Goal: Use online tool/utility: Utilize a website feature to perform a specific function

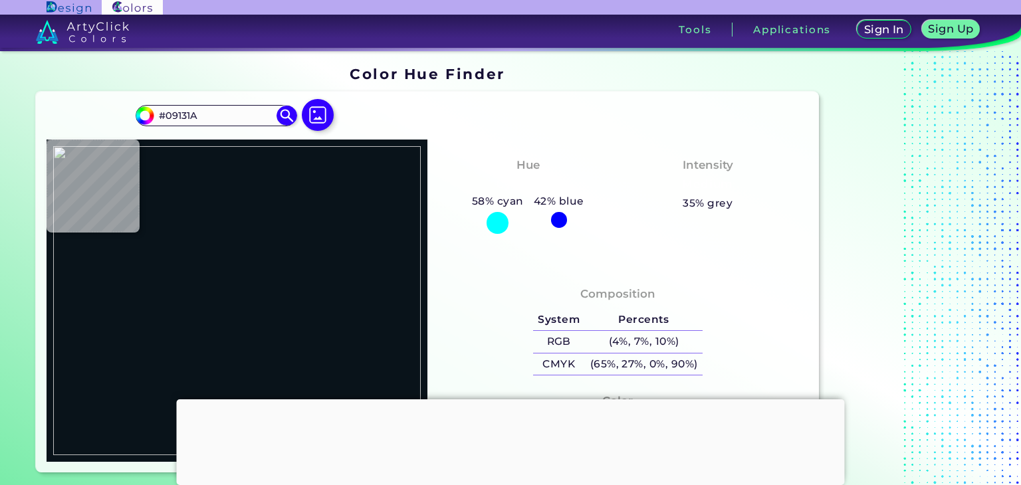
type input "#000000"
type input "#ffffff"
type input "#FFFFFF"
type input "#8e8e8e"
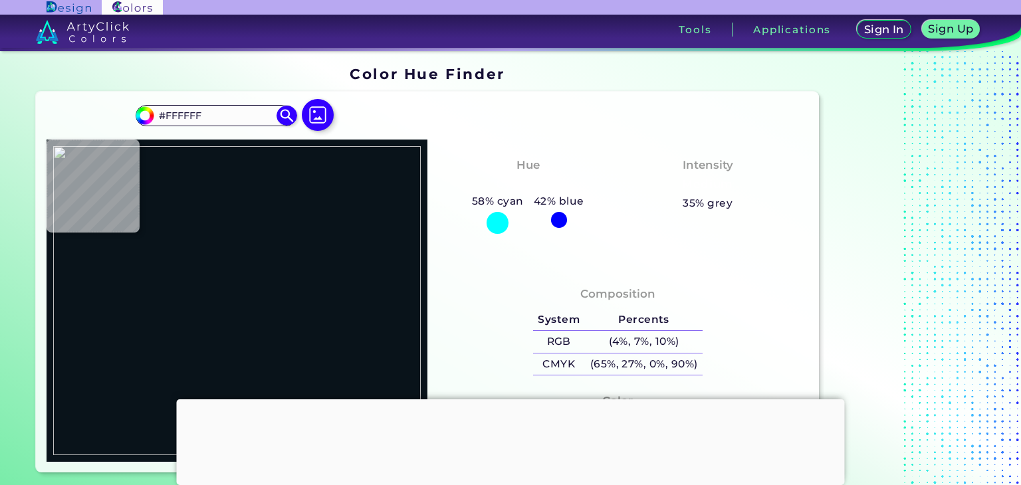
type input "#8E8E8E"
type input "#430000"
type input "#fbfbfb"
type input "#FBFBFB"
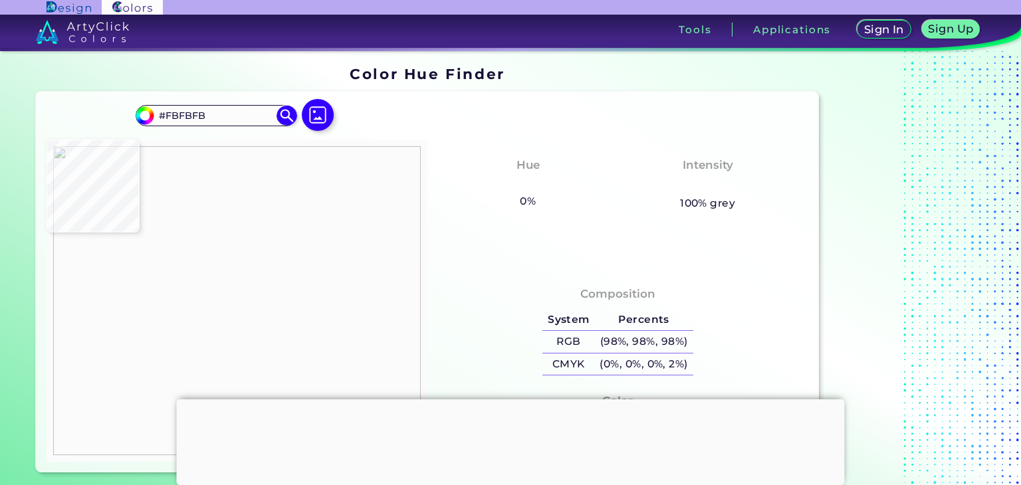
type input "#b7b5b5"
type input "#B7B5B5"
type input "#be0000"
type input "#BE0000"
type input "#c90000"
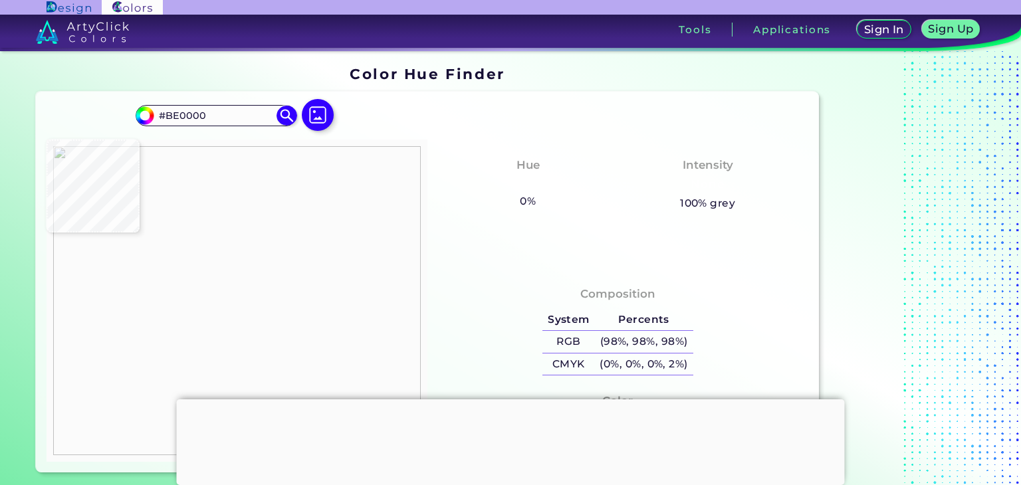
type input "#C90000"
type input "#b30000"
type input "#B30000"
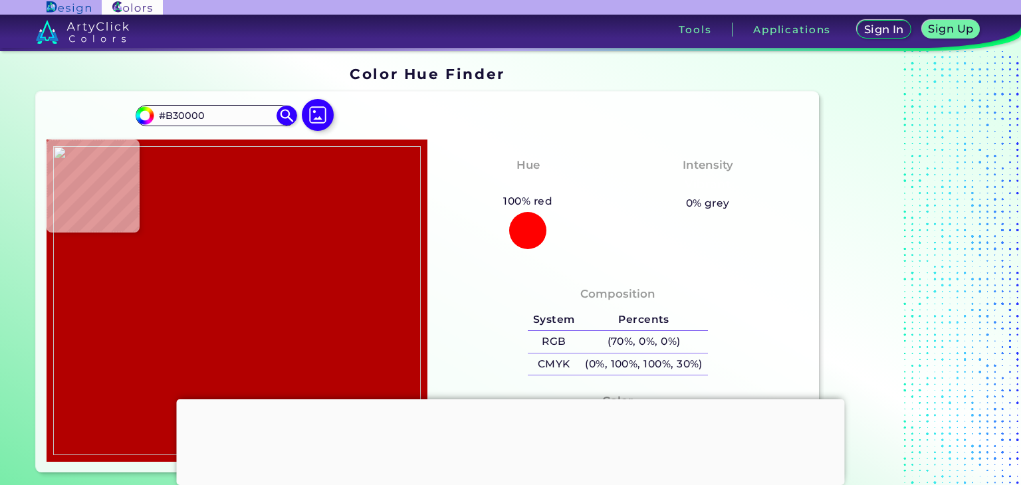
type input "#c90000"
type input "#C90000"
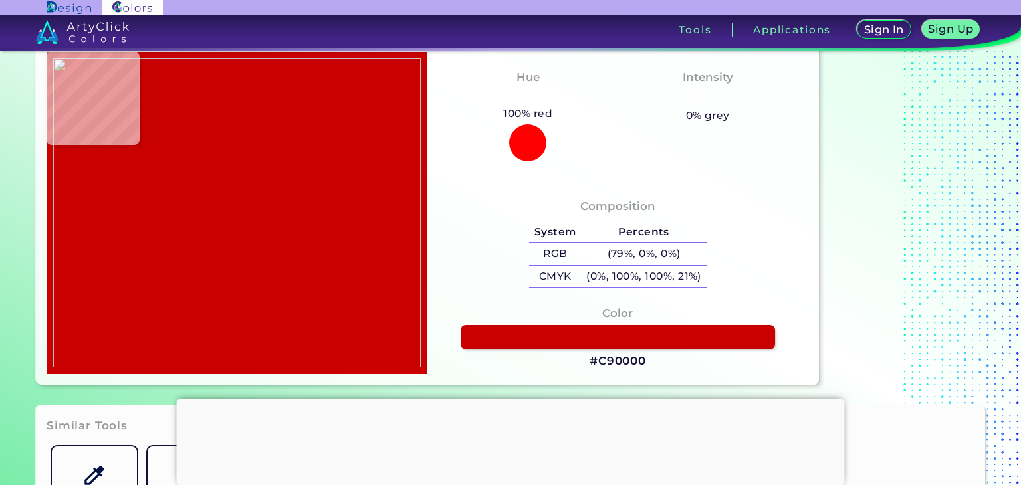
scroll to position [88, 0]
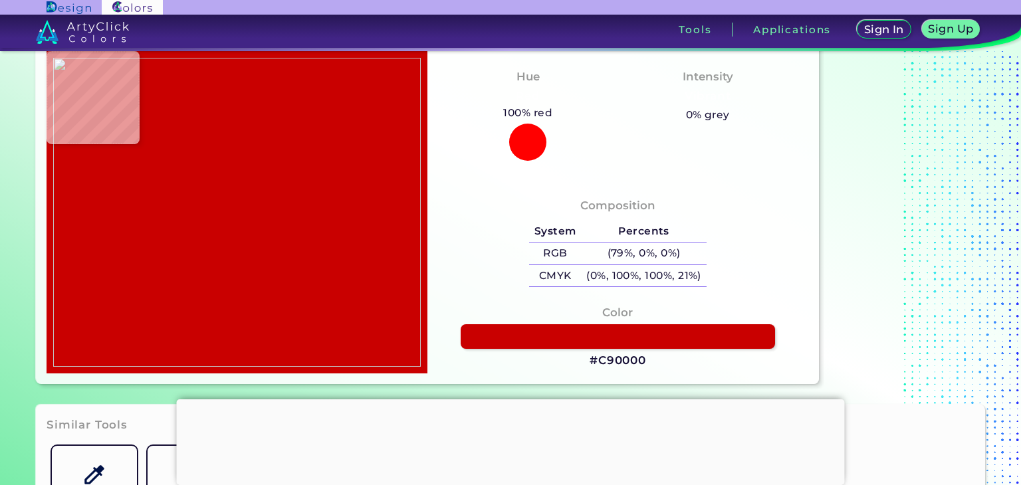
type input "#f10000"
type input "#F10000"
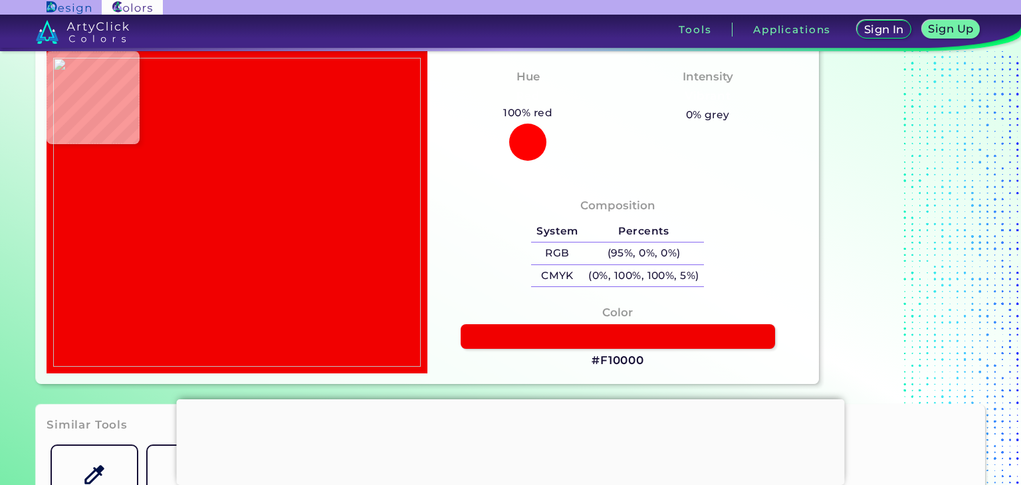
type input "#f20000"
type input "#F20000"
type input "#f30000"
type input "#F30000"
type input "#fbfbfb"
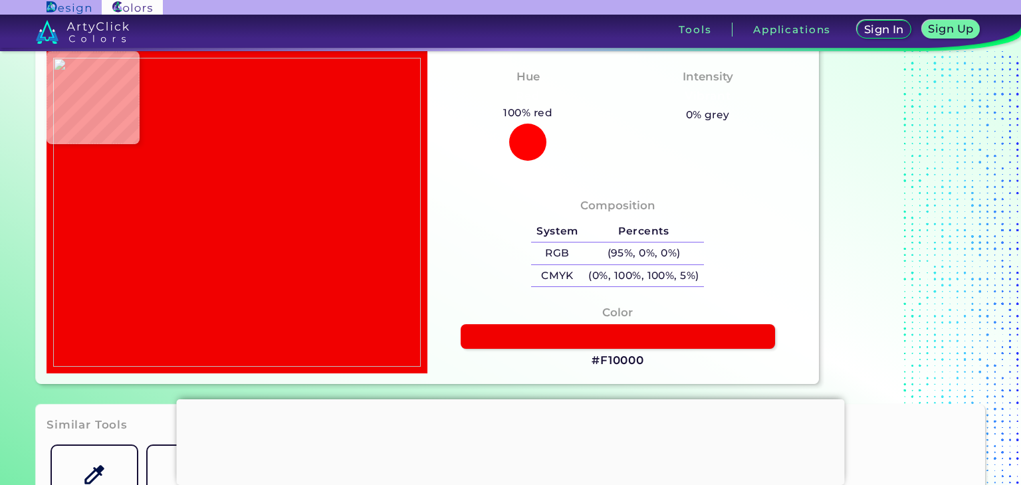
type input "#FBFBFB"
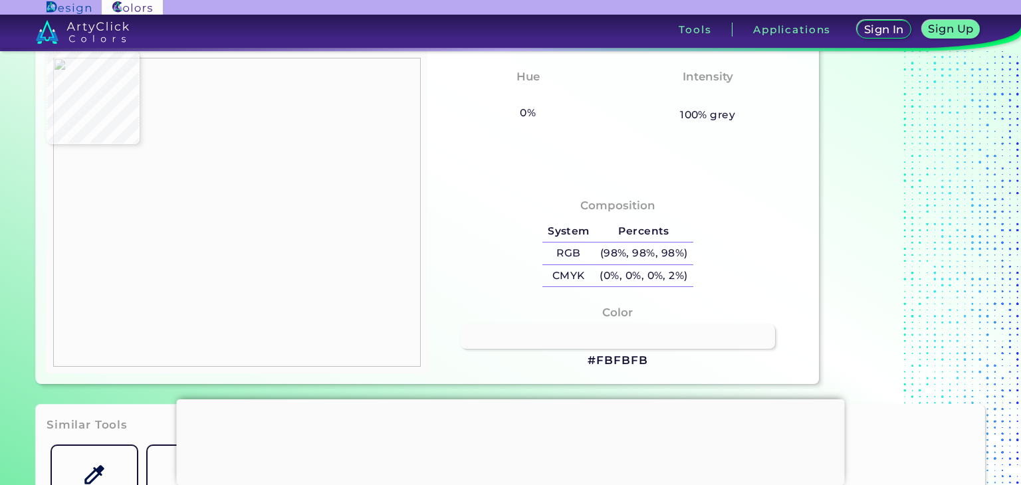
type input "#b10101"
type input "#B10101"
type input "#c90000"
type input "#C90000"
type input "#fbfbfb"
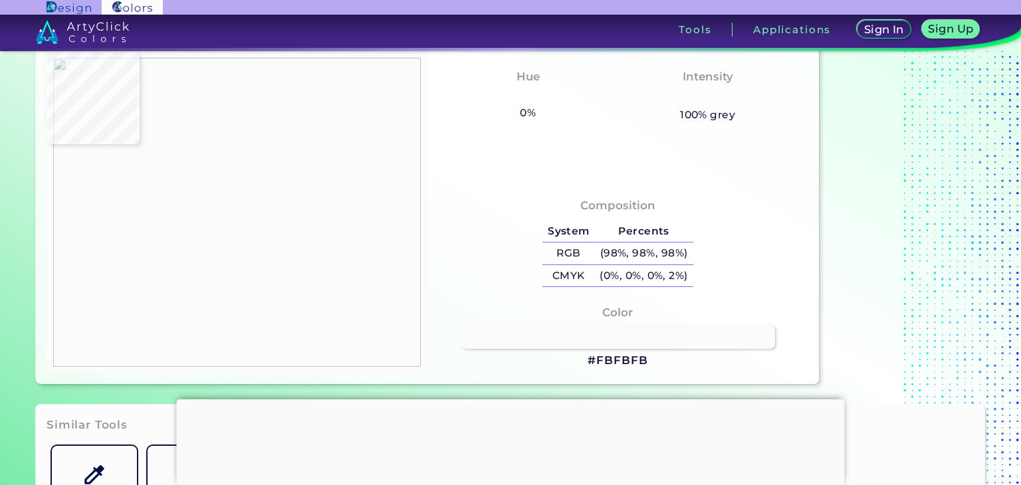
type input "#FBFBFB"
type input "#362323"
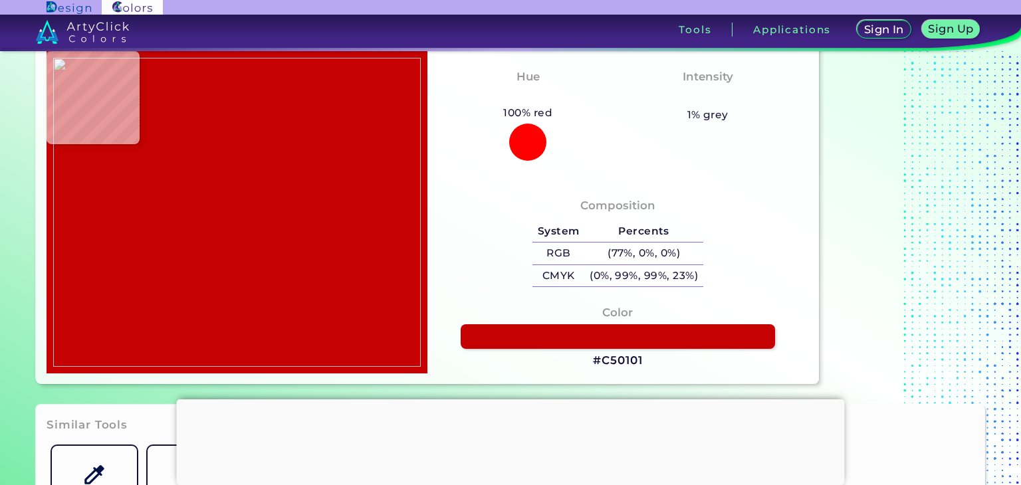
type input "#c50101"
type input "#C50101"
type input "#c90000"
type input "#C90000"
type input "#b30000"
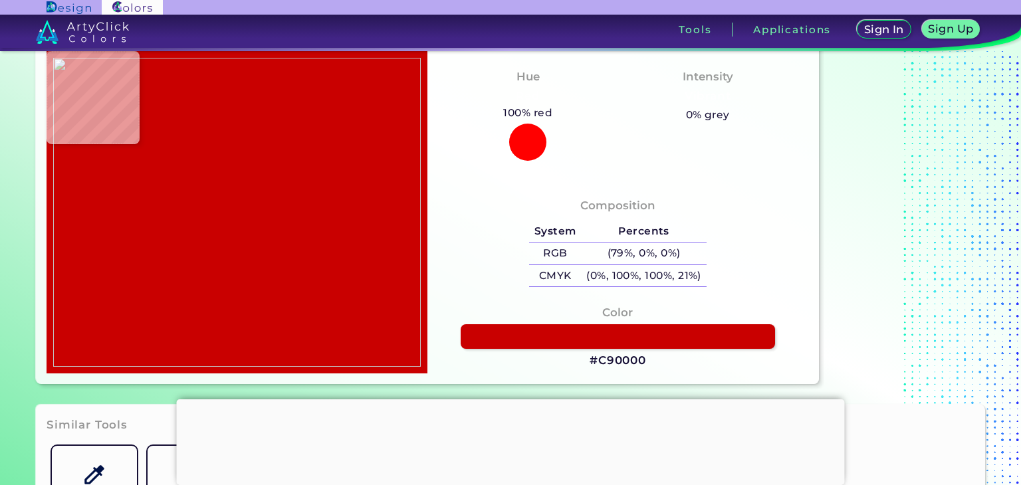
type input "#B30000"
type input "#c90000"
type input "#C90000"
type input "#c50000"
type input "#C50000"
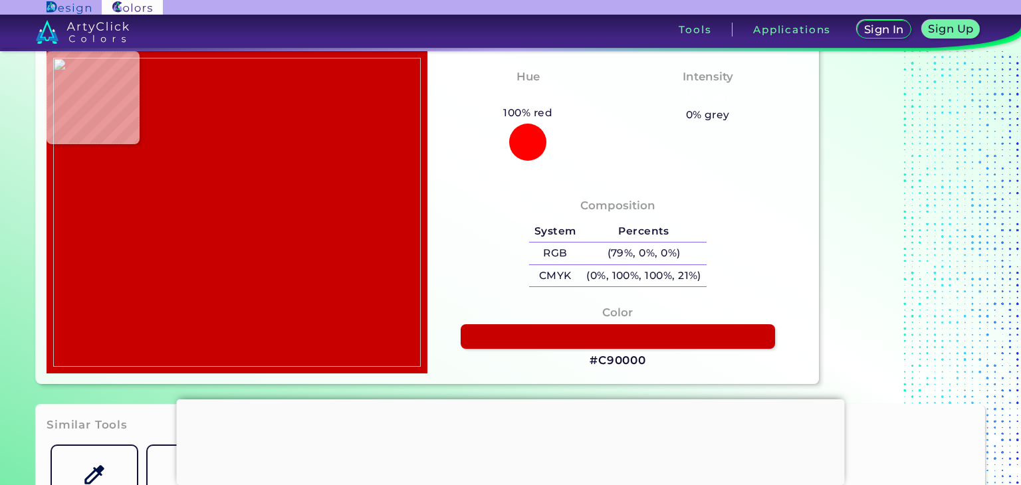
type input "#fbfbfb"
type input "#FBFBFB"
type input "#585353"
type input "#fbfbfb"
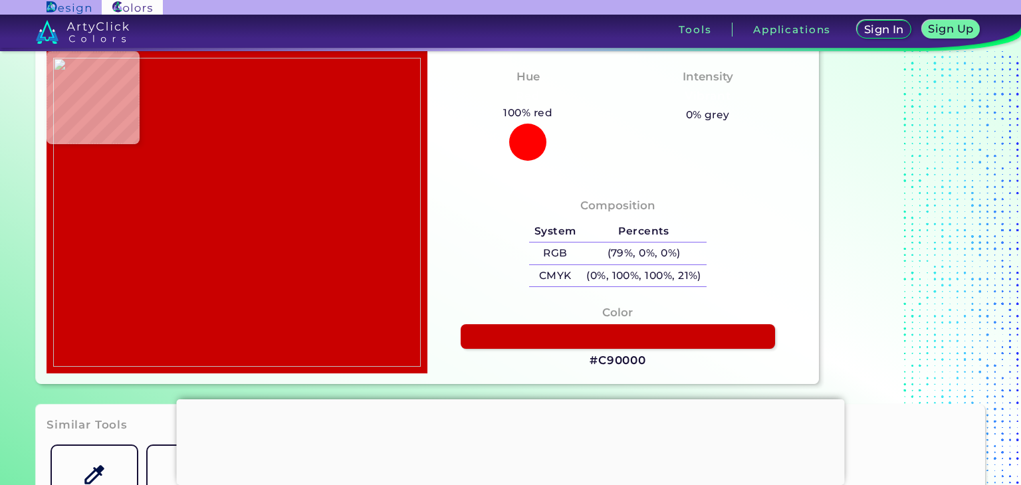
type input "#FBFBFB"
type input "#f40000"
type input "#F40000"
type input "#f30000"
type input "#F30000"
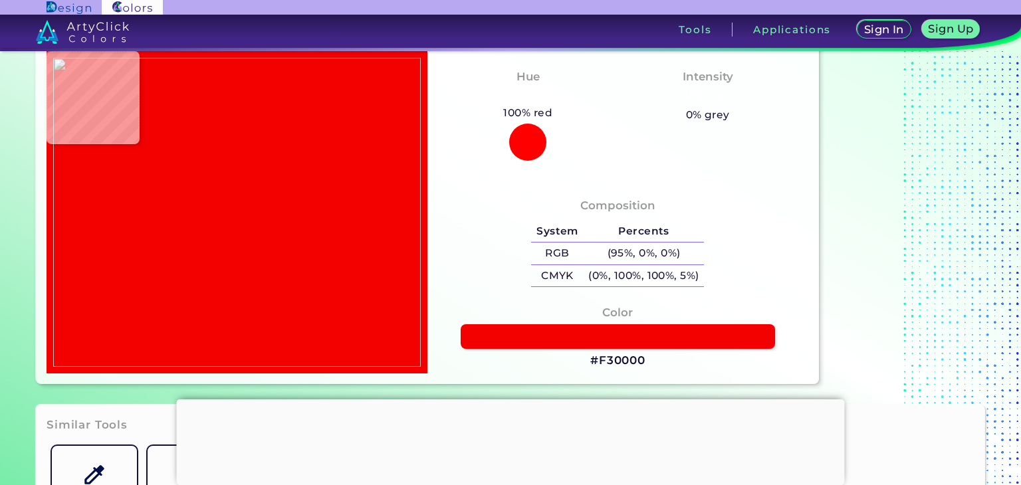
type input "#f20000"
type input "#F20000"
type input "#f10000"
type input "#F10000"
type input "#ee0000"
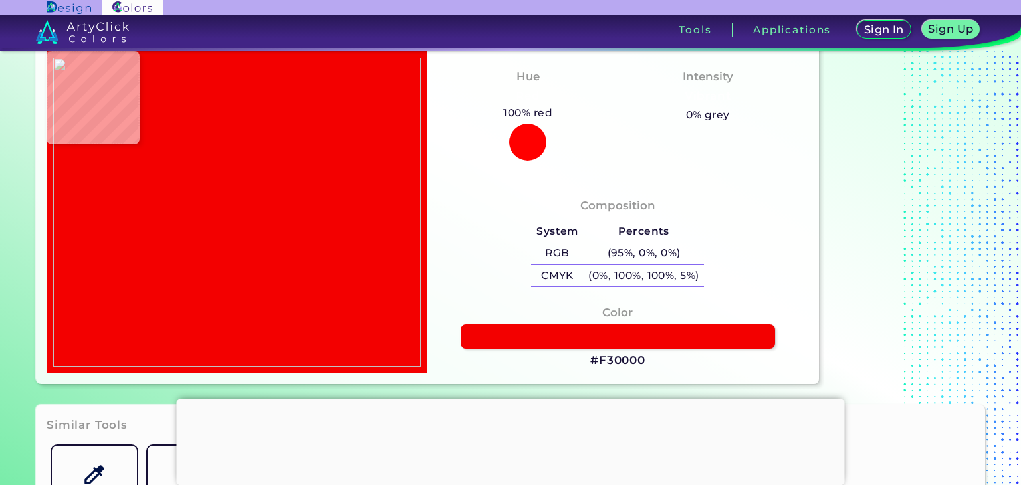
type input "#EE0000"
type input "#e80000"
type input "#E80000"
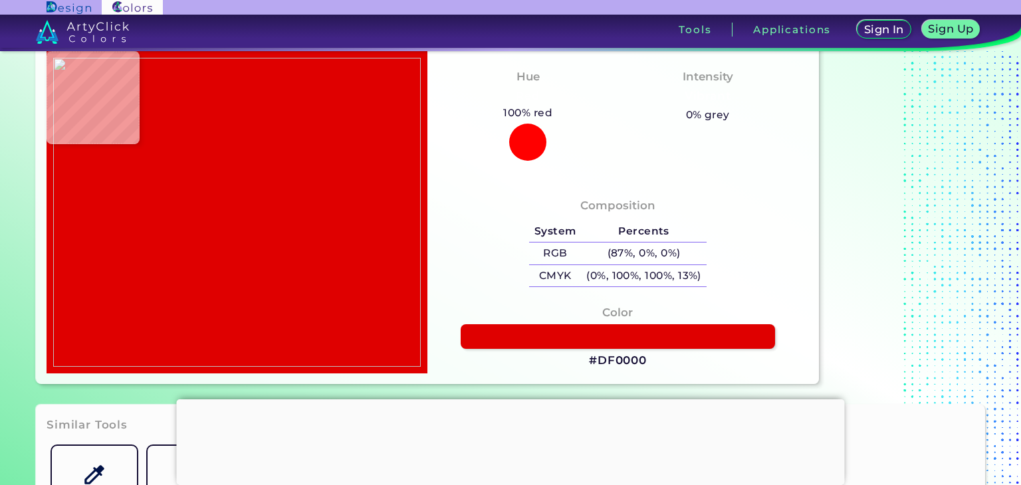
type input "#df0000"
type input "#DF0000"
type input "#da0000"
type input "#DA0000"
type input "#d50000"
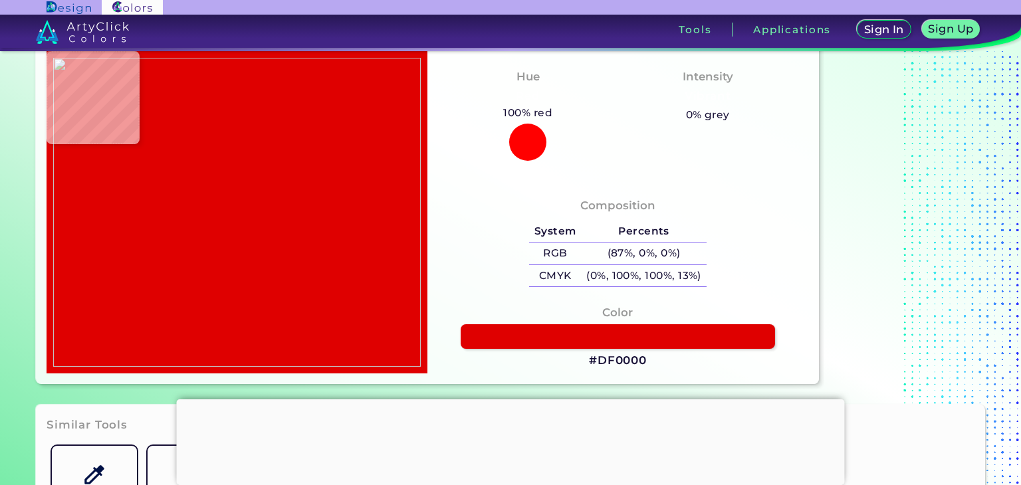
type input "#D50000"
type input "#d30000"
type input "#D30000"
type input "#cf0000"
type input "#CF0000"
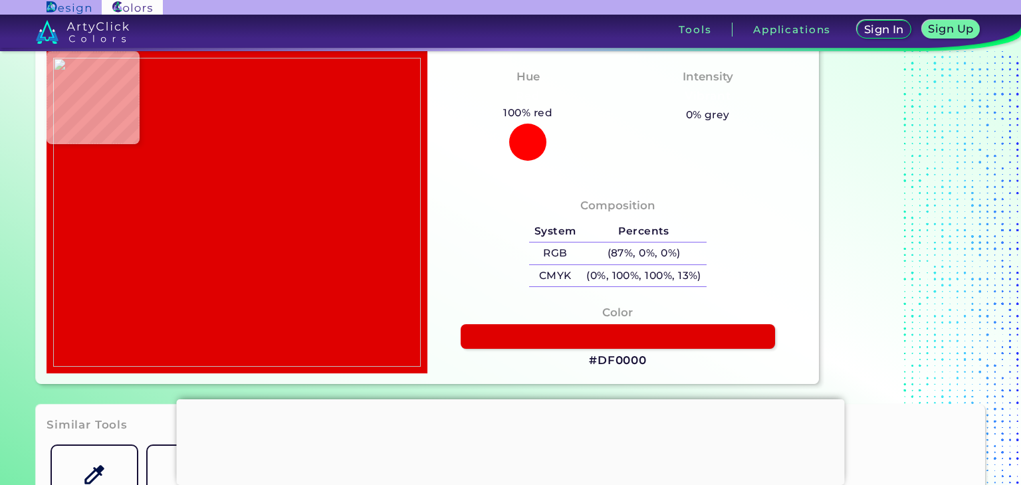
type input "#3f0000"
type input "#3F0000"
type input "#c90000"
type input "#C90000"
type input "#b10000"
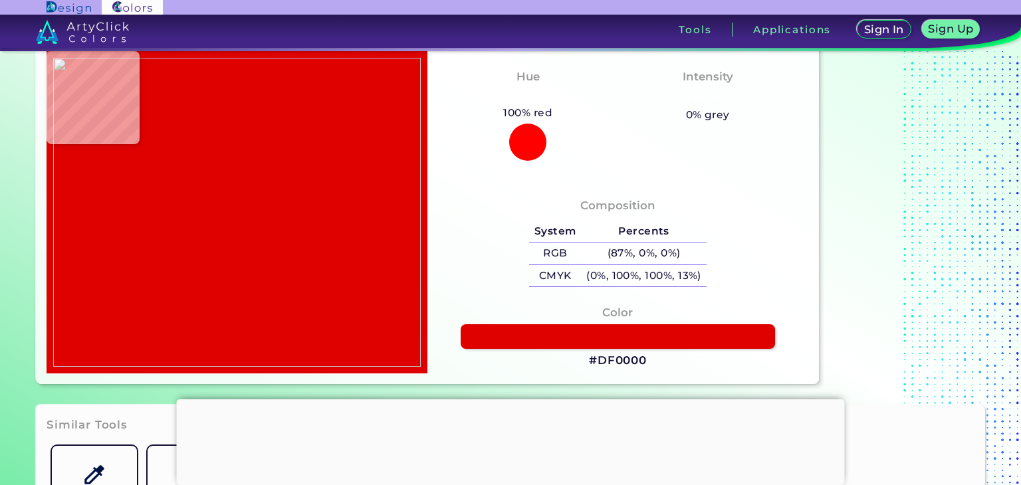
type input "#B10000"
type input "#190909"
type input "#5c5050"
type input "#5C5050"
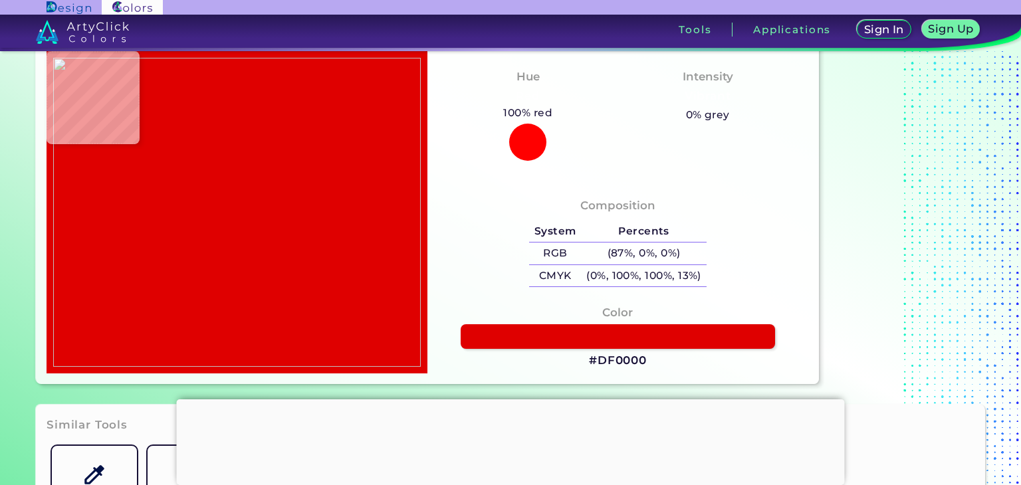
type input "#c7c7c7"
type input "#C7C7C7"
type input "#a2a2a2"
type input "#A2A2A2"
type input "#010101"
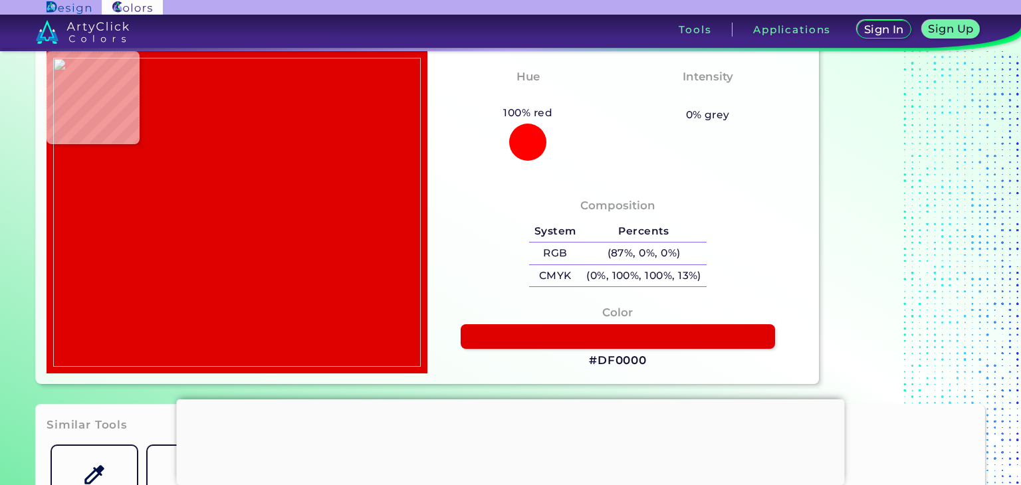
type input "#010101"
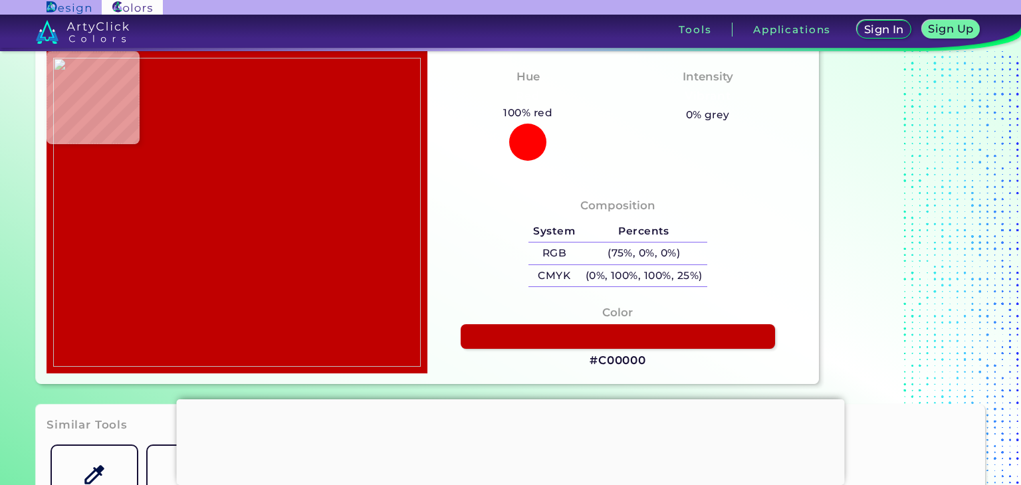
type input "#c00000"
type input "#C00000"
type input "#c90000"
type input "#C90000"
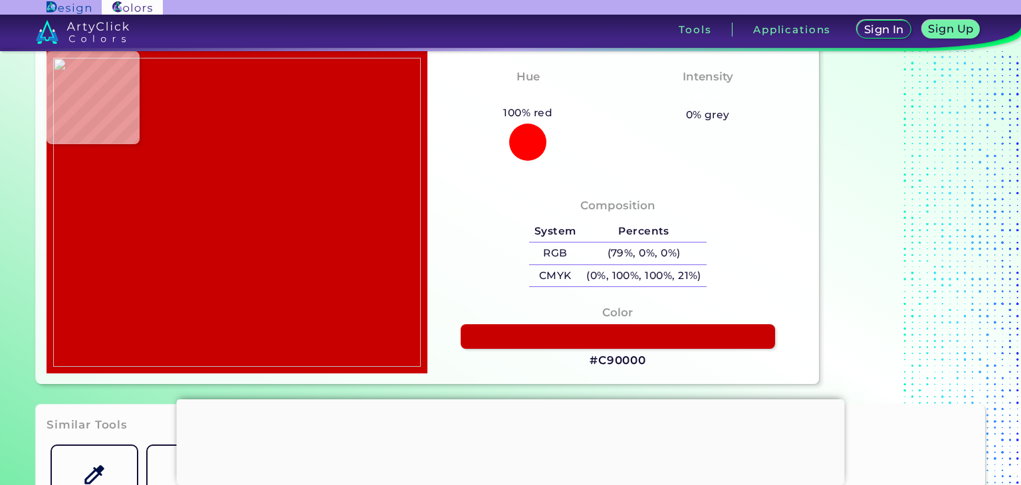
type input "#5b0000"
type input "#5B0000"
type input "#c90000"
type input "#C90000"
type input "#4e4236"
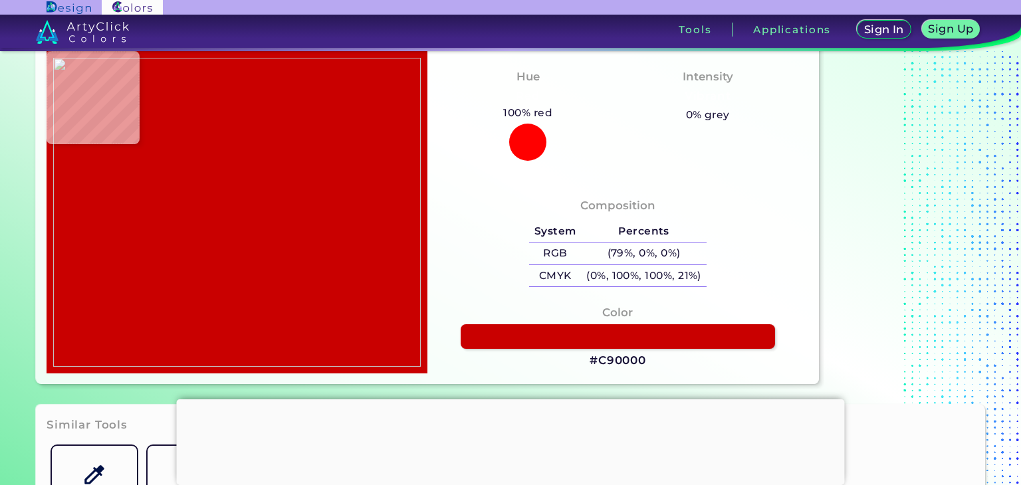
type input "#4E4236"
type input "#ffffff"
type input "#FFFFFF"
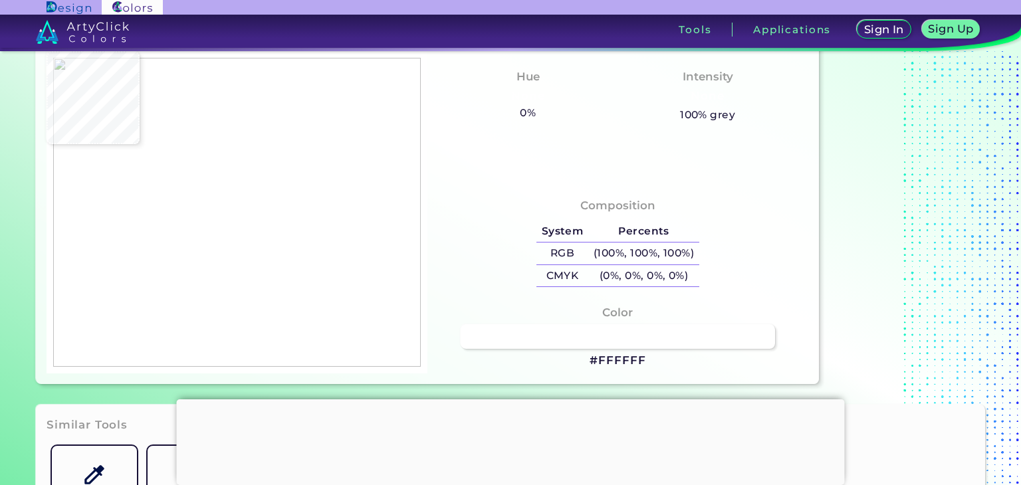
type input "#1c0000"
type input "#1C0000"
type input "#260000"
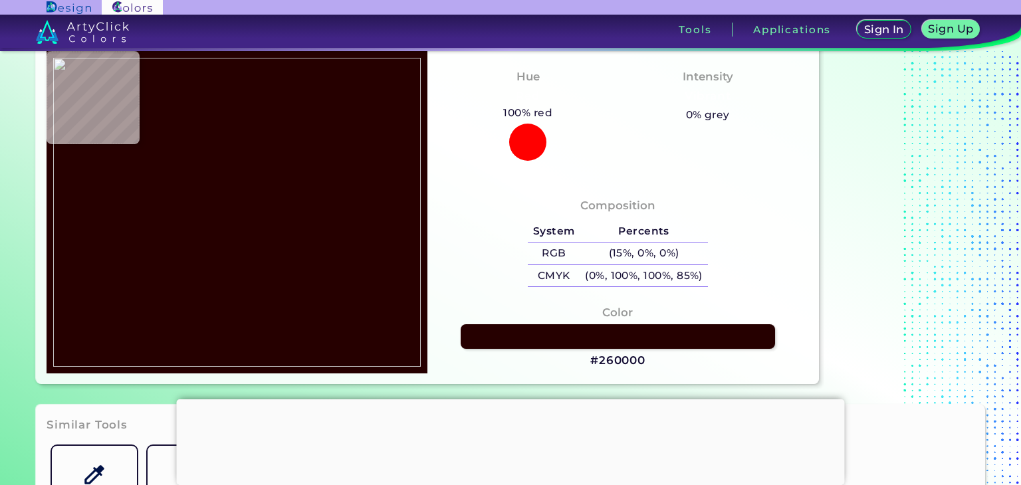
type input "#310000"
type input "#3d0000"
type input "#3D0000"
type input "#220000"
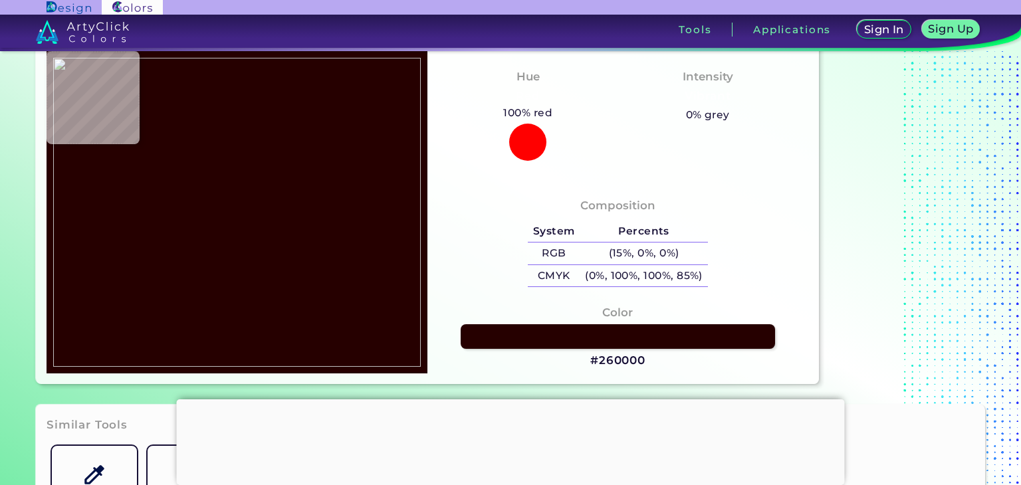
type input "#220000"
type input "#2b0000"
type input "#2B0000"
type input "#400000"
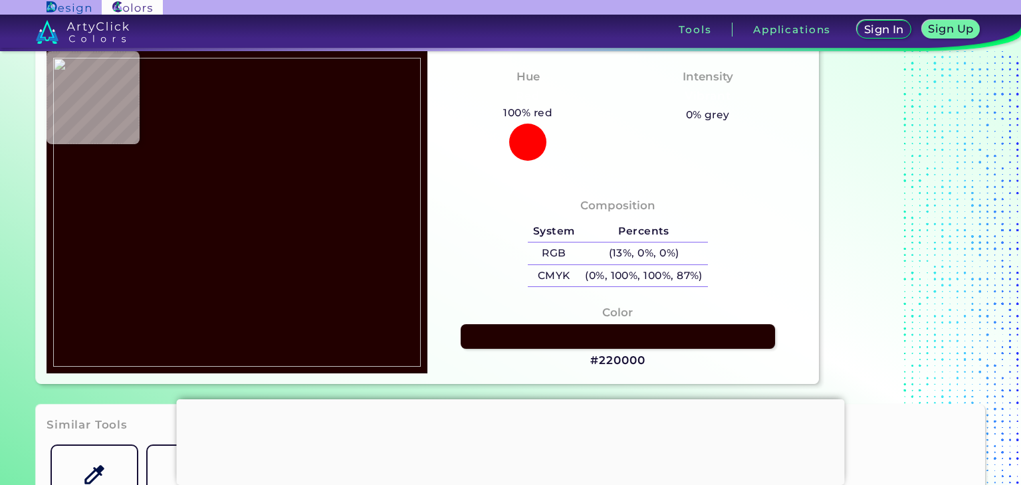
type input "#200000"
type input "#390000"
type input "#270000"
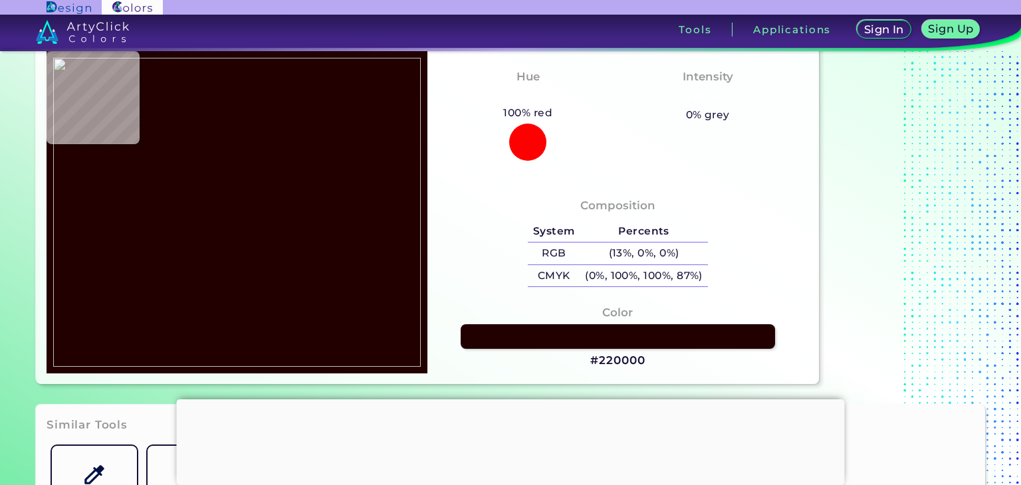
type input "#270000"
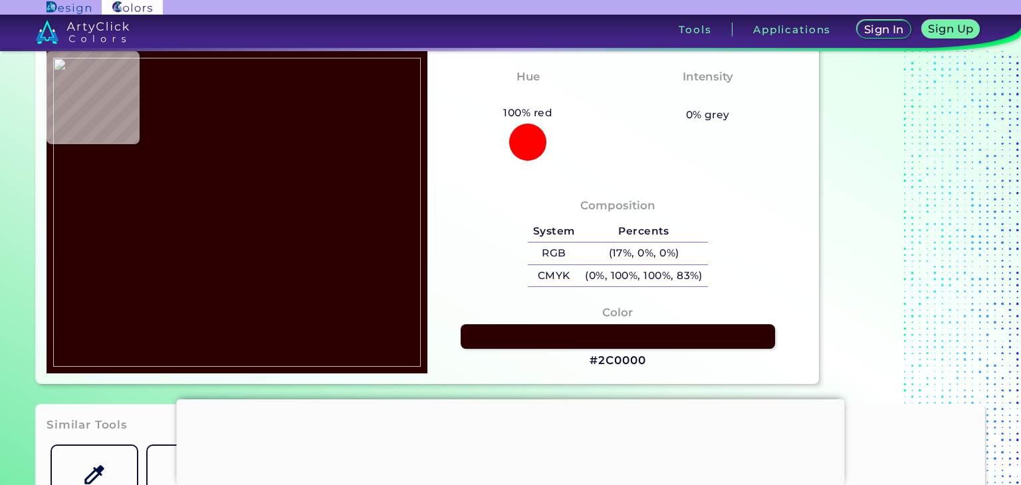
type input "#2c0000"
type input "#2C0000"
type input "#400000"
type input "#1a0000"
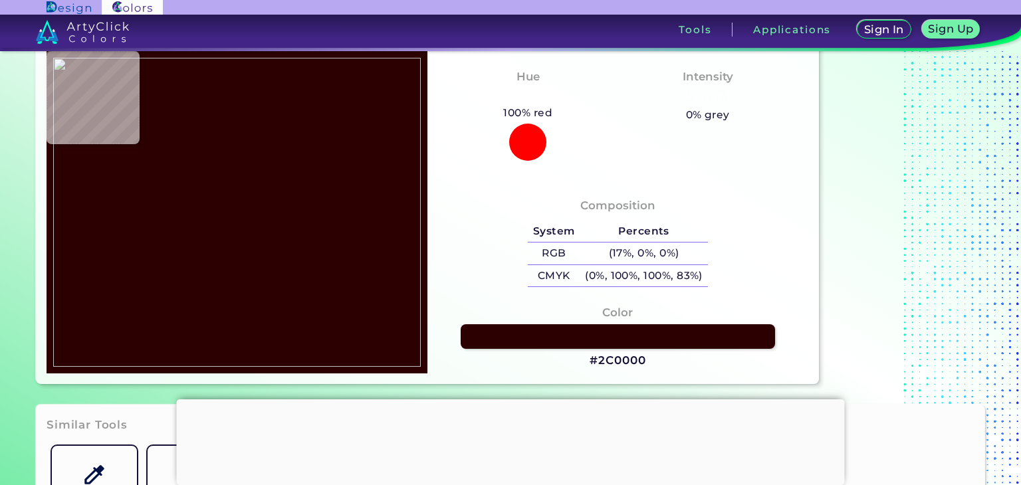
type input "#1A0000"
type input "#2a0000"
type input "#2A0000"
type input "#3f0000"
type input "#3F0000"
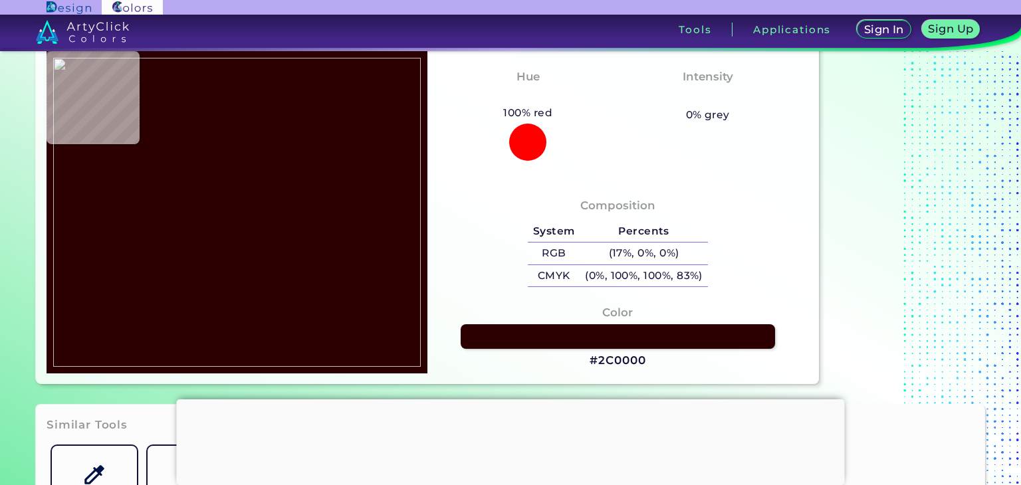
type input "#080000"
type input "#0d0000"
type input "#0D0000"
type input "#140000"
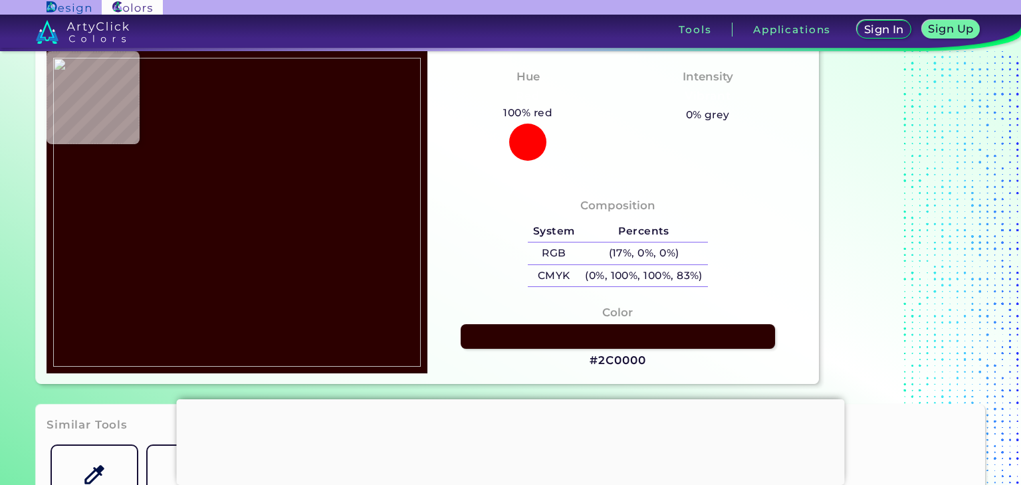
type input "#140000"
type input "#400000"
type input "#380000"
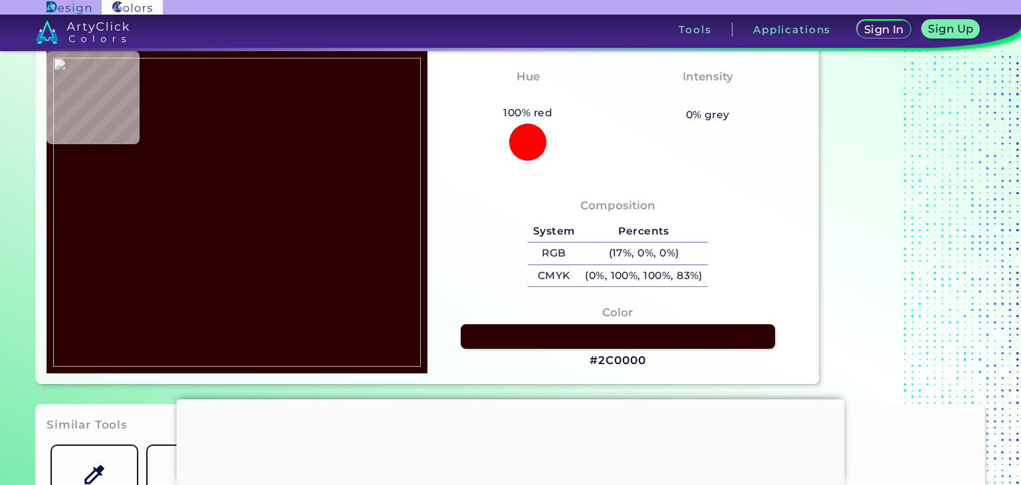
type input "#100000"
type input "#280000"
type input "#3d0000"
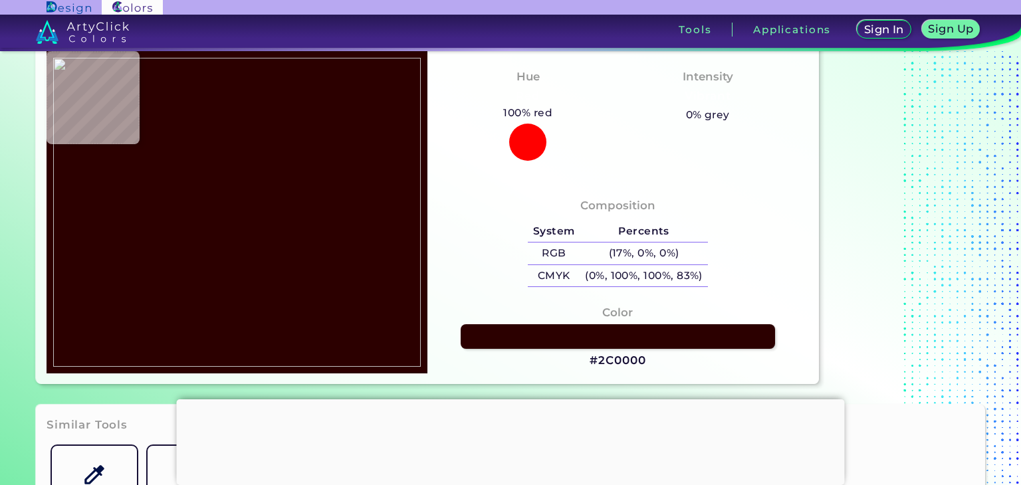
type input "#3D0000"
type input "#210000"
type input "#120000"
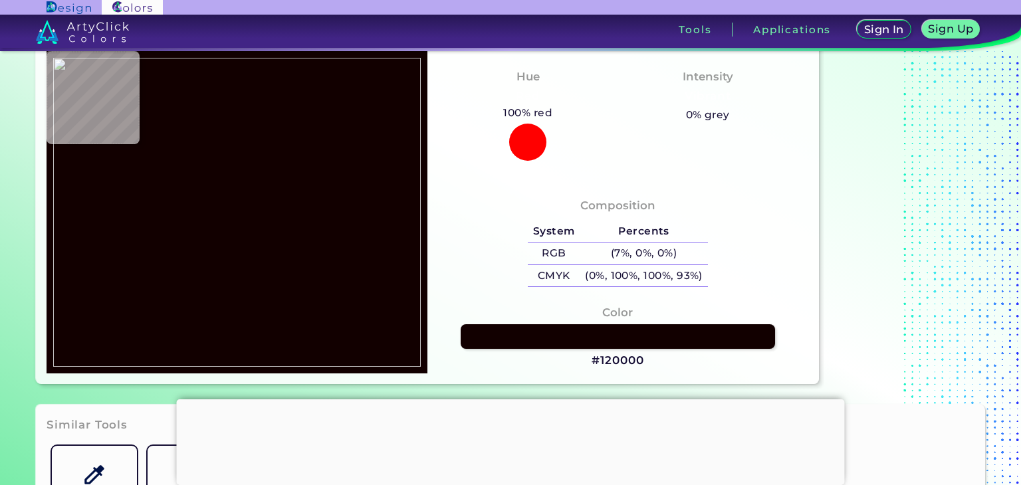
type input "#170000"
type input "#400000"
type input "#110000"
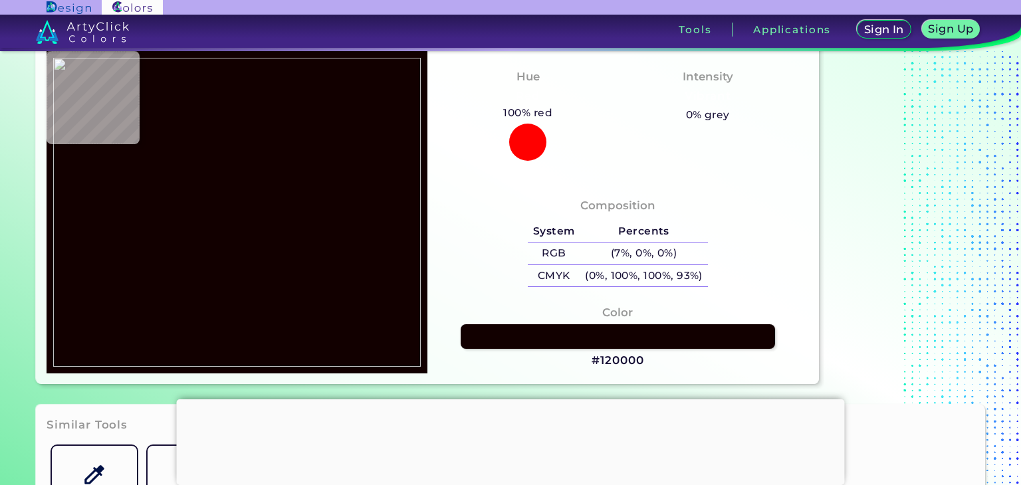
type input "#110000"
type input "#400000"
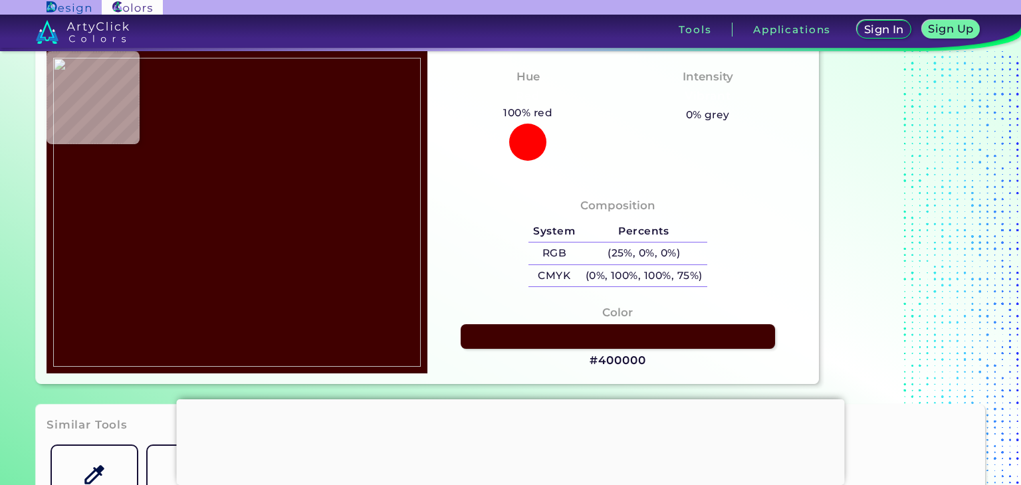
scroll to position [133, 0]
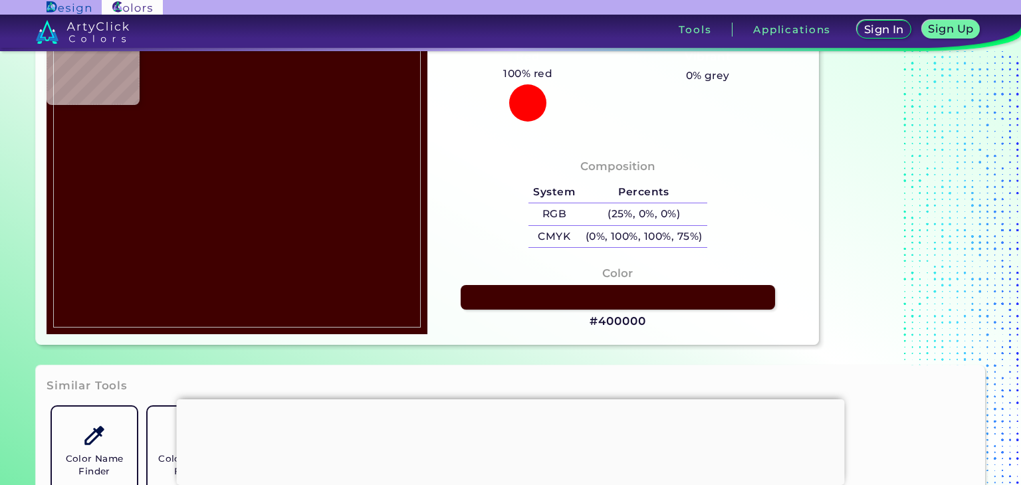
type input "#232323"
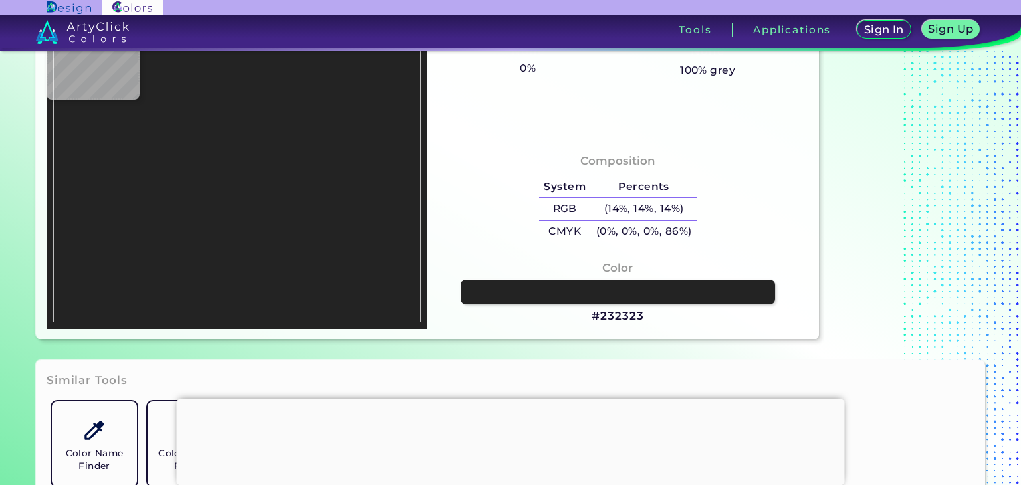
type input "#605f5f"
type input "#605F5F"
type input "#000000"
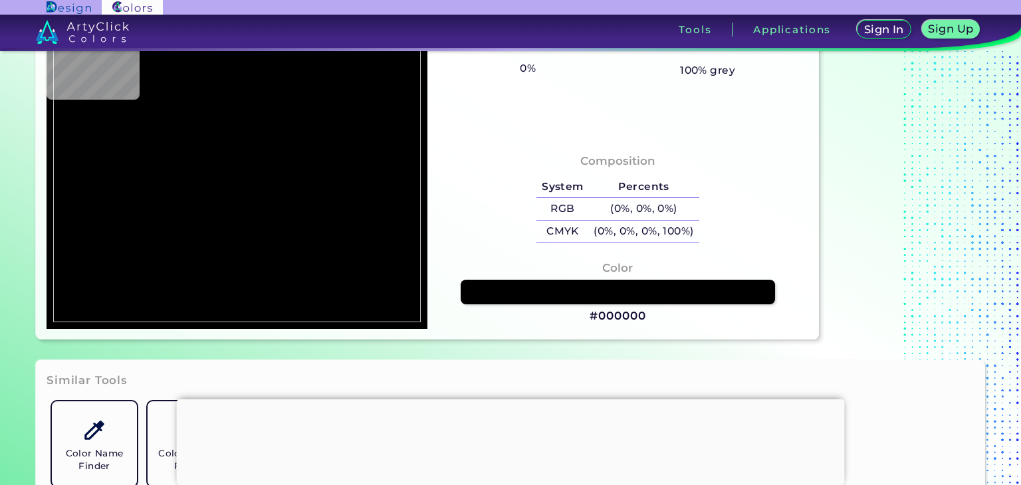
type input "#7f7e7e"
type input "#7F7E7E"
type input "#050000"
type input "#adadad"
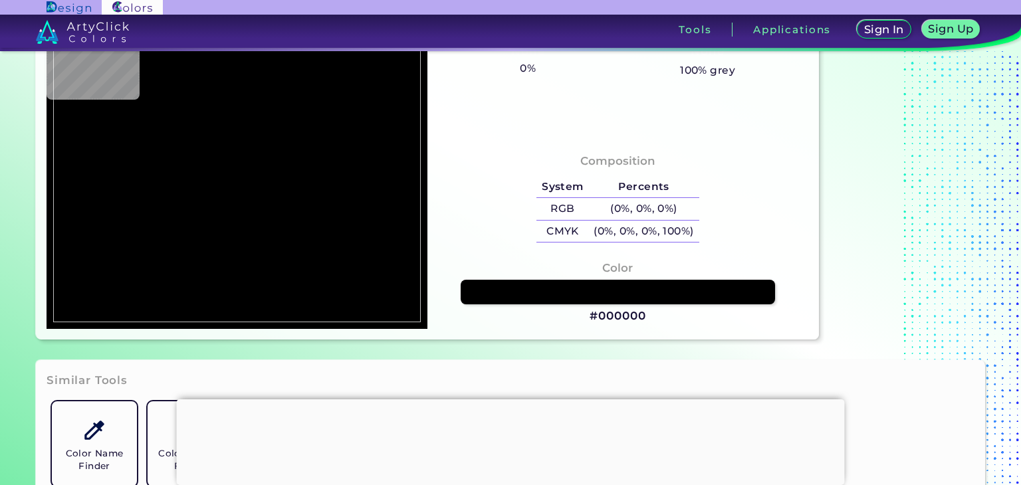
type input "#ADADAD"
type input "#8d8d8d"
type input "#8D8D8D"
type input "#bdbcbc"
type input "#BDBCBC"
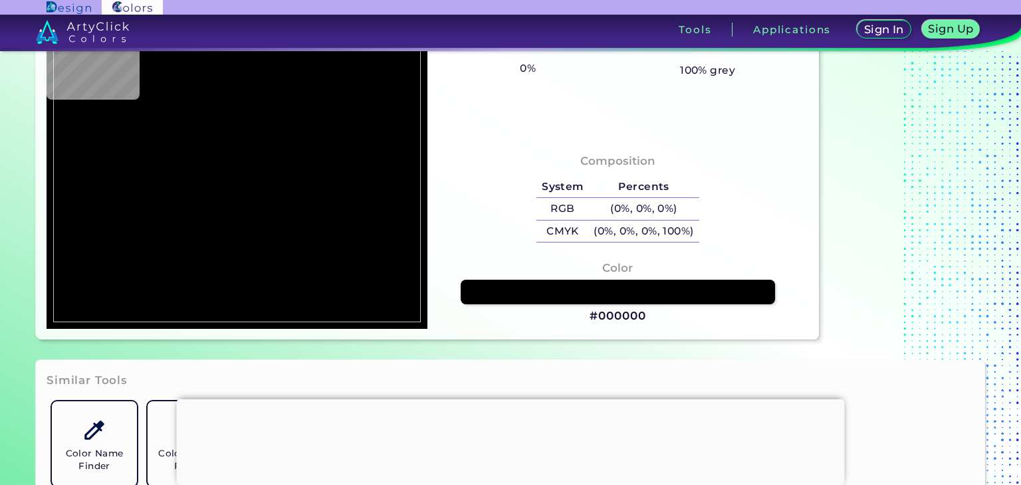
type input "#100000"
type input "#f3f3f3"
type input "#F3F3F3"
type input "#ffffff"
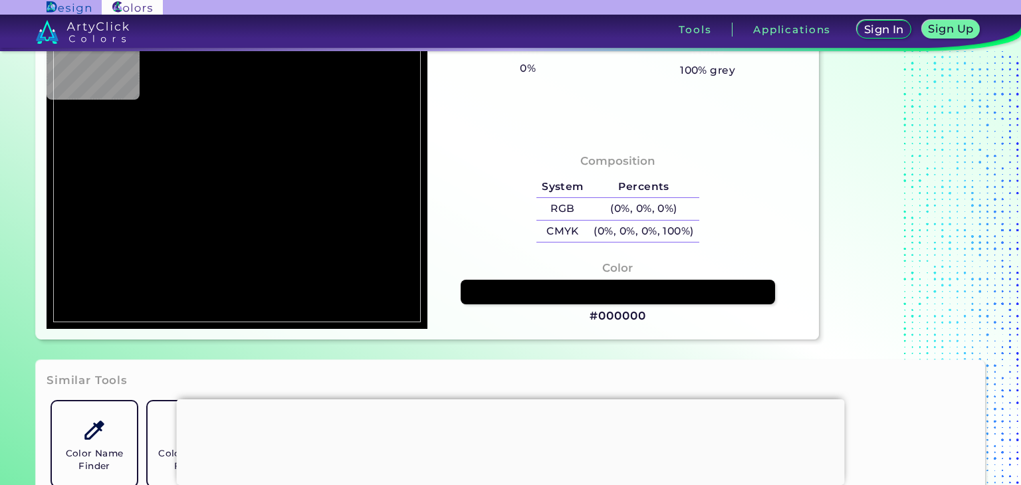
type input "#FFFFFF"
type input "#fafafa"
type input "#FAFAFA"
type input "#646262"
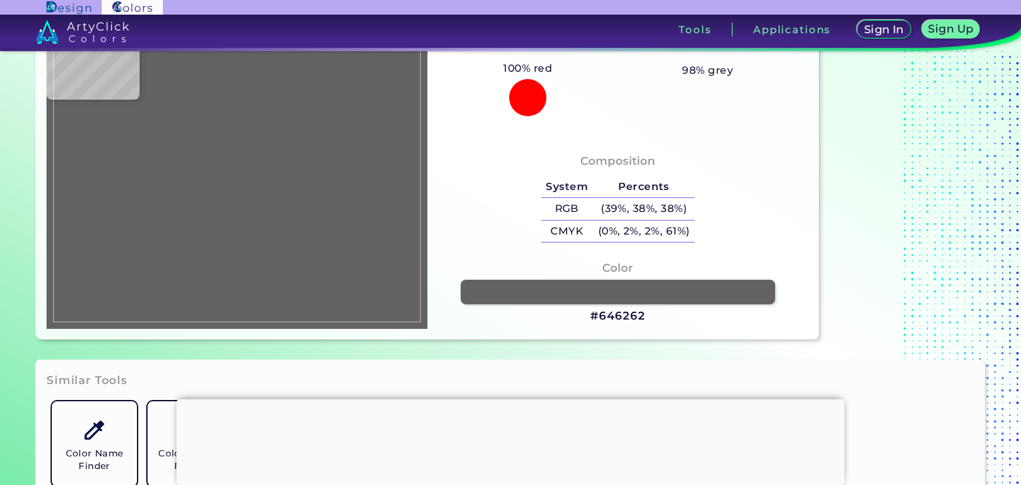
type input "#150000"
type input "#3e0000"
type input "#3E0000"
type input "#240000"
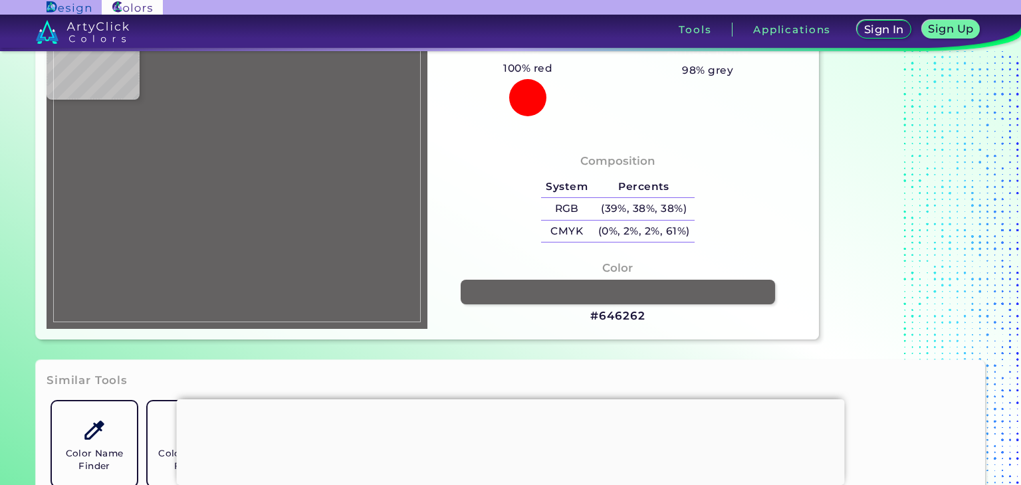
type input "#240000"
type input "#3e0000"
type input "#3E0000"
type input "#0e0000"
type input "#0E0000"
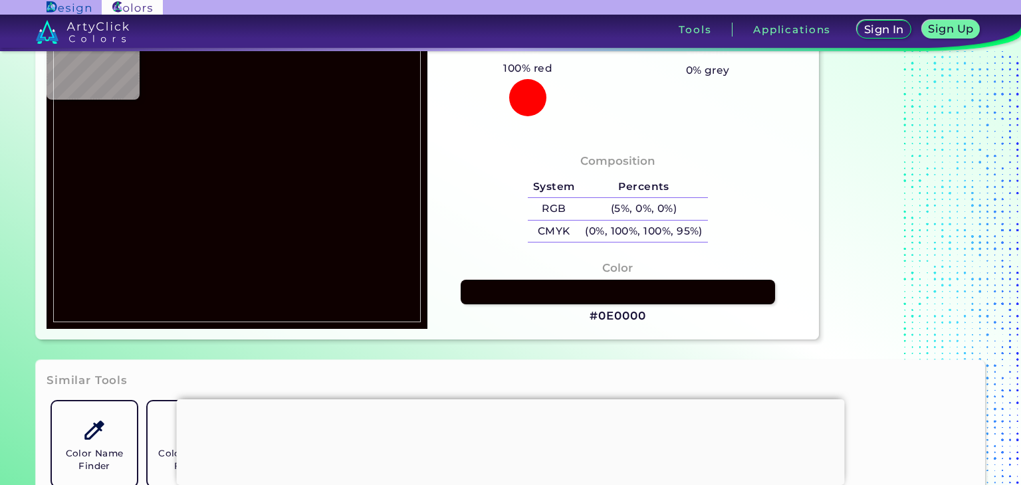
type input "#1f0000"
type input "#1F0000"
type input "#0e0000"
type input "#0E0000"
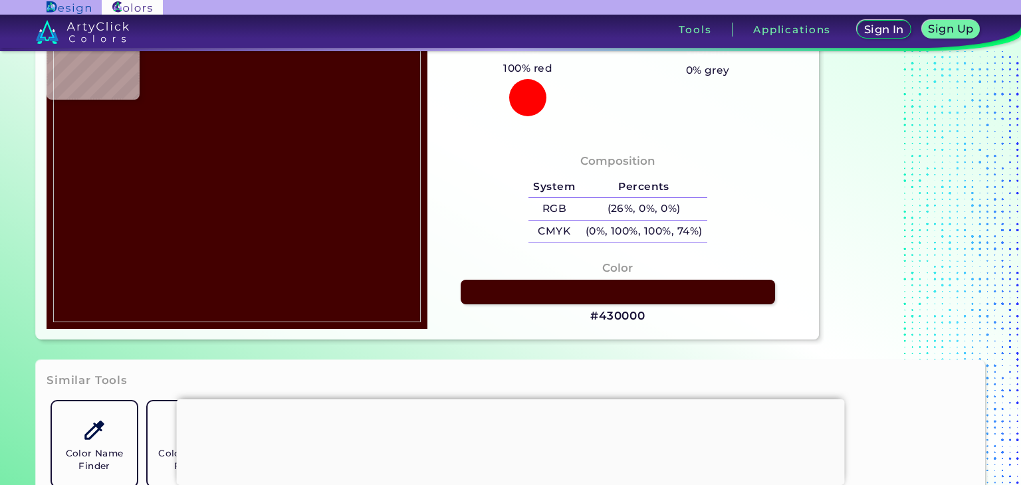
click at [120, 154] on img at bounding box center [236, 167] width 367 height 309
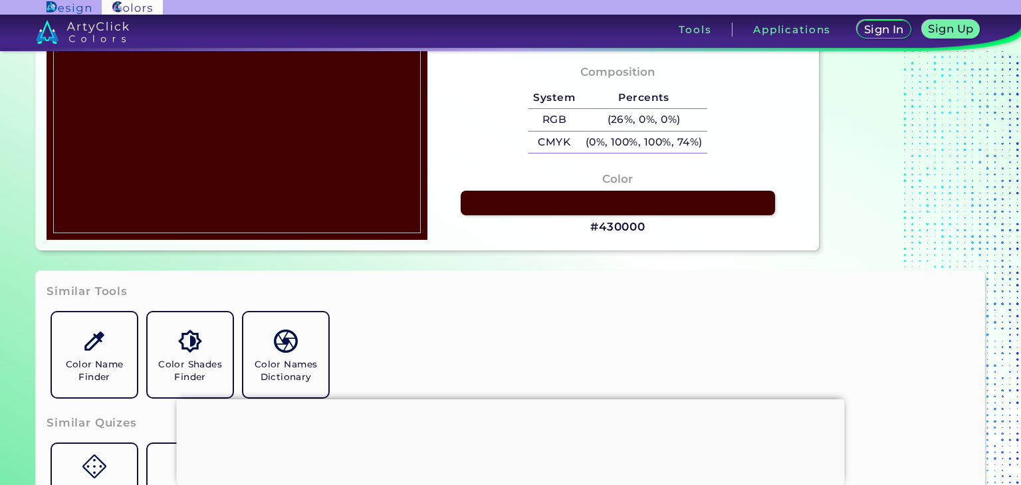
scroll to position [221, 0]
